Goal: Check status

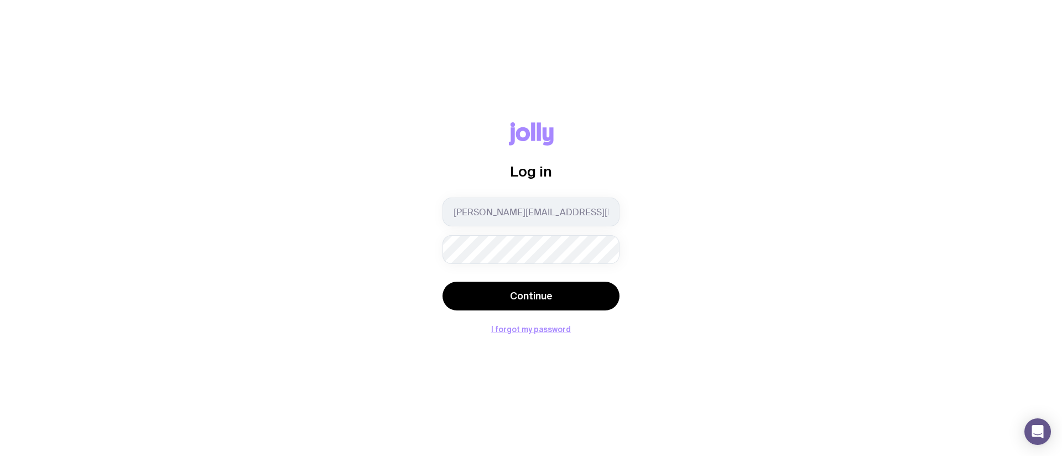
drag, startPoint x: 694, startPoint y: 294, endPoint x: 674, endPoint y: 295, distance: 19.9
click at [694, 294] on div "Log in [EMAIL_ADDRESS][DOMAIN_NAME] Continue I forgot my password" at bounding box center [531, 227] width 1009 height 211
click at [588, 300] on button "Continue" at bounding box center [530, 296] width 177 height 29
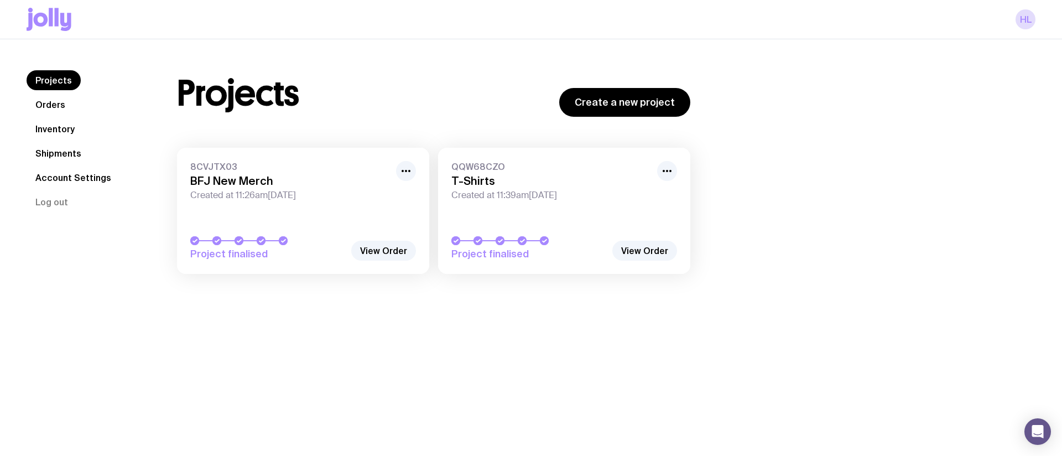
click at [291, 183] on h3 "BFJ New Merch" at bounding box center [289, 180] width 199 height 13
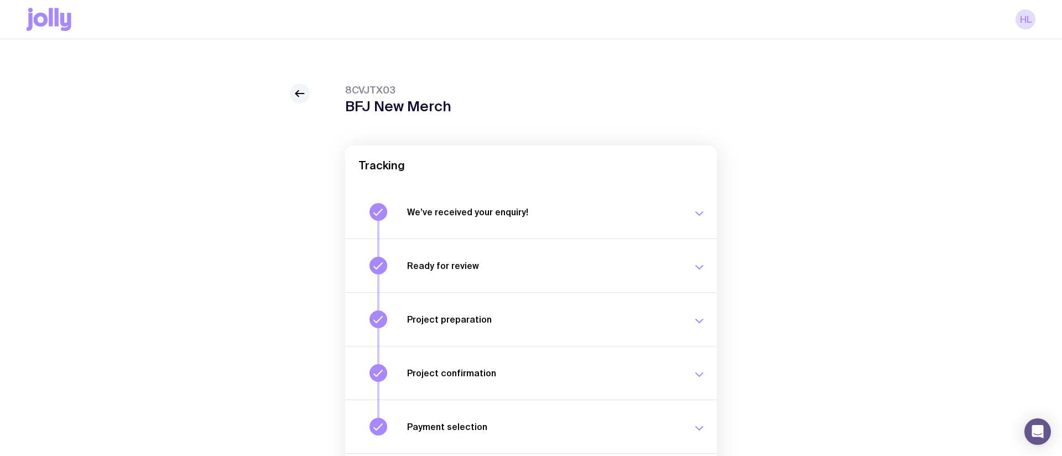
scroll to position [119, 0]
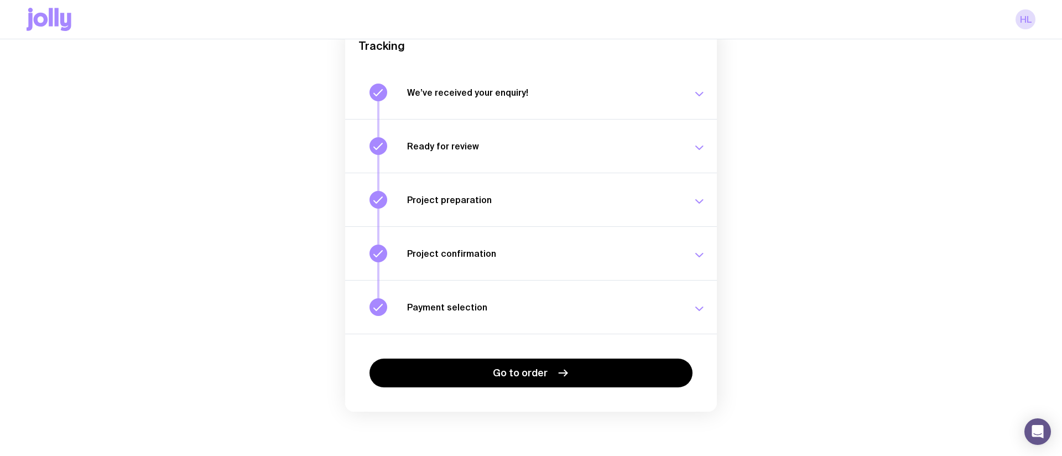
click at [509, 312] on h3 "Payment selection" at bounding box center [543, 306] width 272 height 11
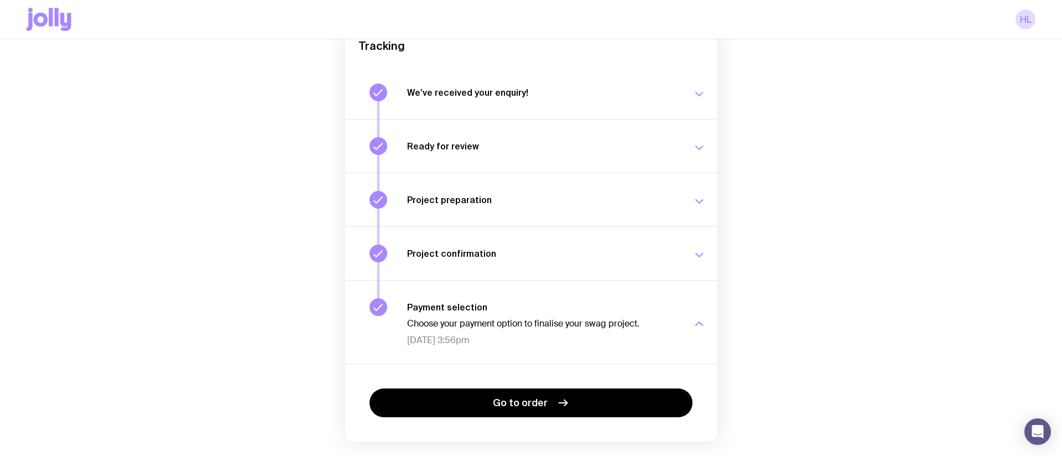
click at [513, 309] on h3 "Payment selection" at bounding box center [543, 306] width 272 height 11
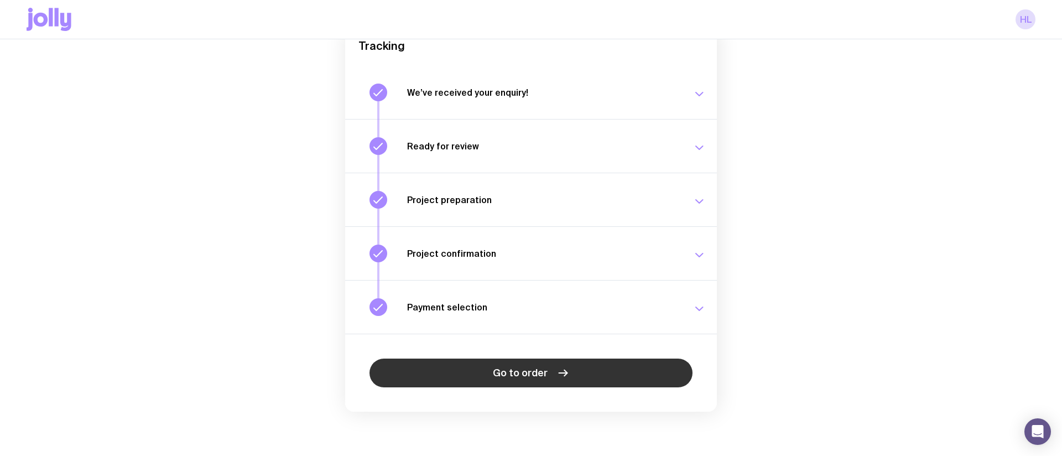
click at [515, 359] on link "Go to order" at bounding box center [530, 372] width 323 height 29
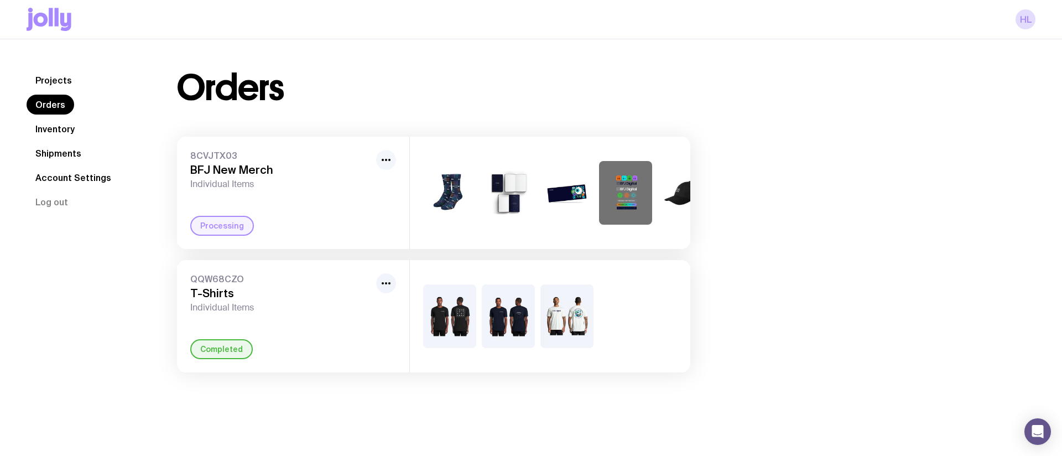
click at [386, 161] on icon "button" at bounding box center [385, 159] width 13 height 13
drag, startPoint x: 298, startPoint y: 162, endPoint x: 285, endPoint y: 165, distance: 12.6
click at [297, 162] on div "8CVJTX03 BFJ New Merch Individual Items" at bounding box center [280, 170] width 181 height 40
click at [221, 226] on div "Processing" at bounding box center [222, 226] width 64 height 20
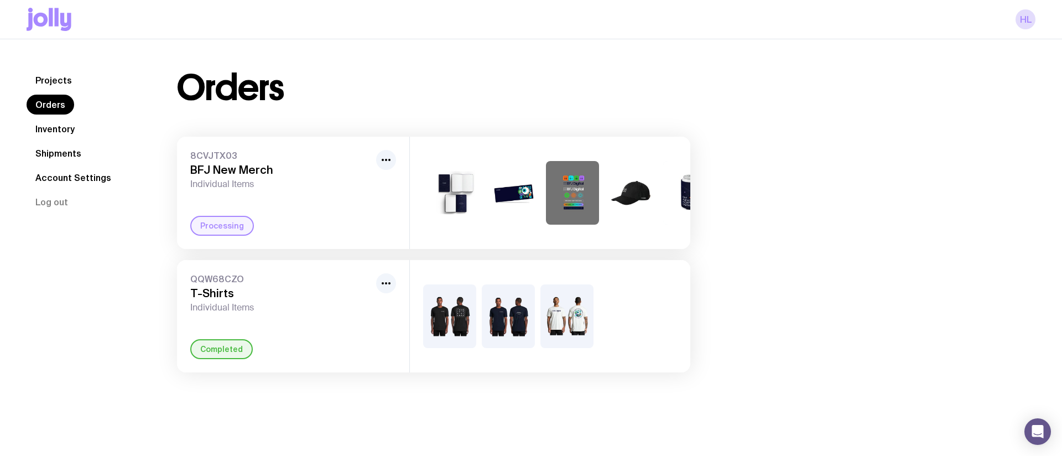
scroll to position [0, 151]
